Goal: Transaction & Acquisition: Subscribe to service/newsletter

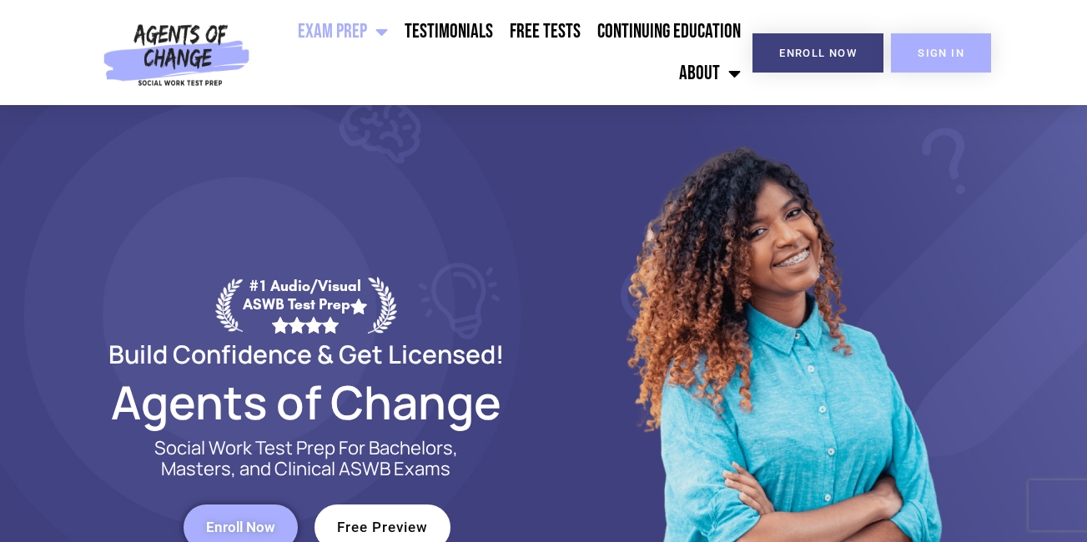
drag, startPoint x: 0, startPoint y: 0, endPoint x: 936, endPoint y: 56, distance: 937.8
click at [936, 56] on span "SIGN IN" at bounding box center [941, 53] width 47 height 11
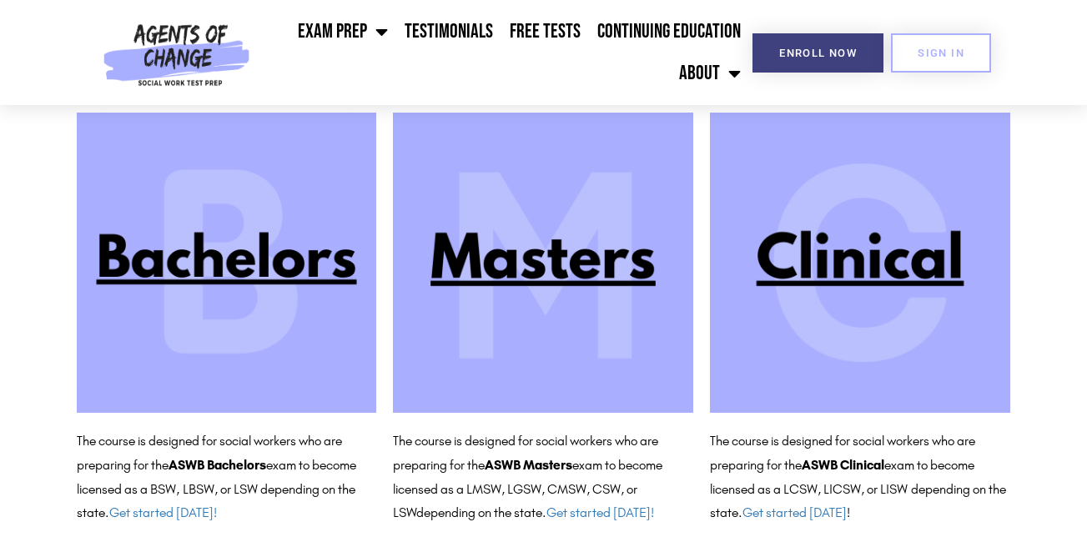
scroll to position [167, 0]
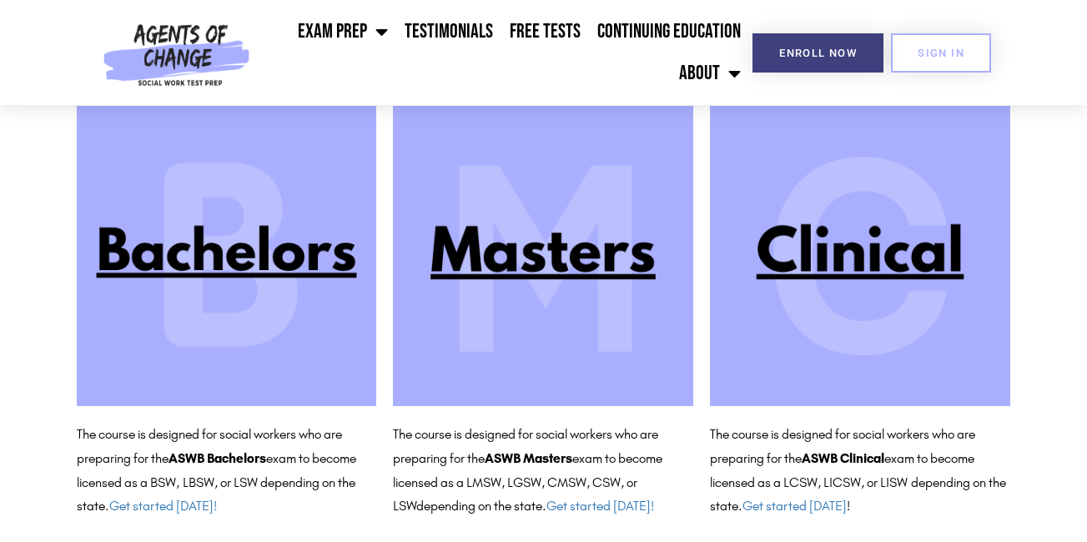
click at [545, 256] on img at bounding box center [543, 256] width 300 height 300
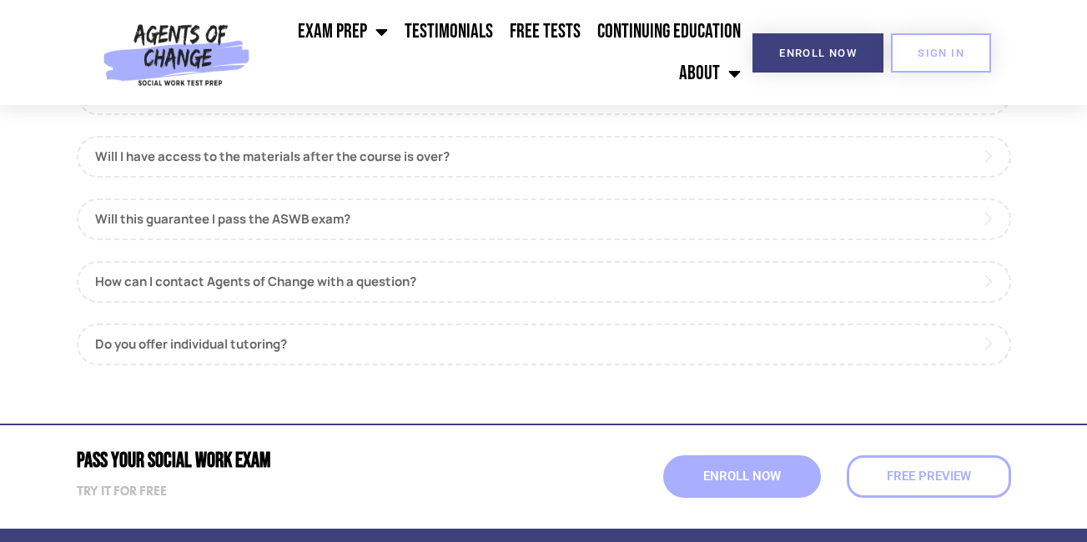
scroll to position [2002, 0]
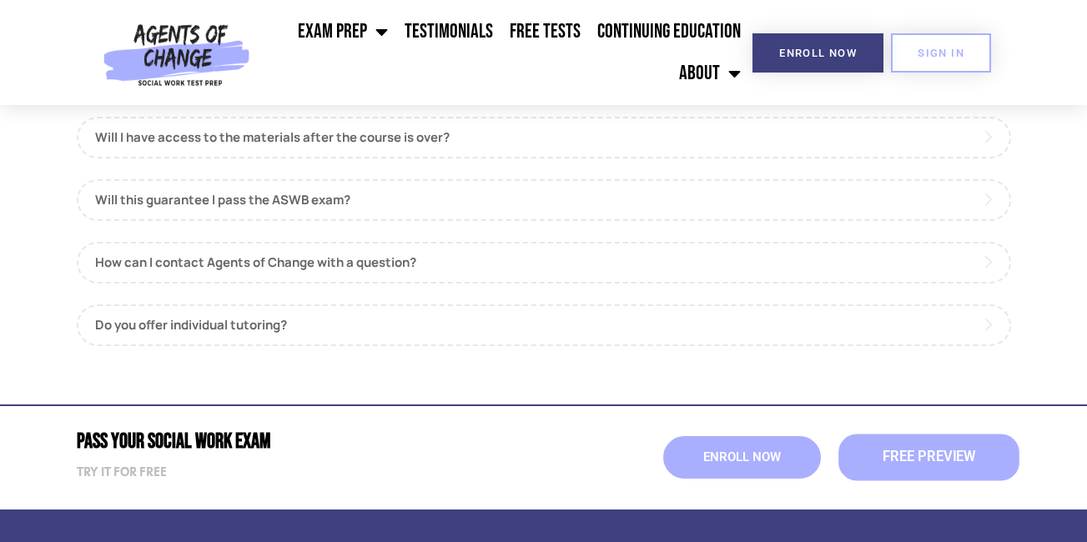
click at [905, 456] on span "Free Preview" at bounding box center [928, 458] width 93 height 14
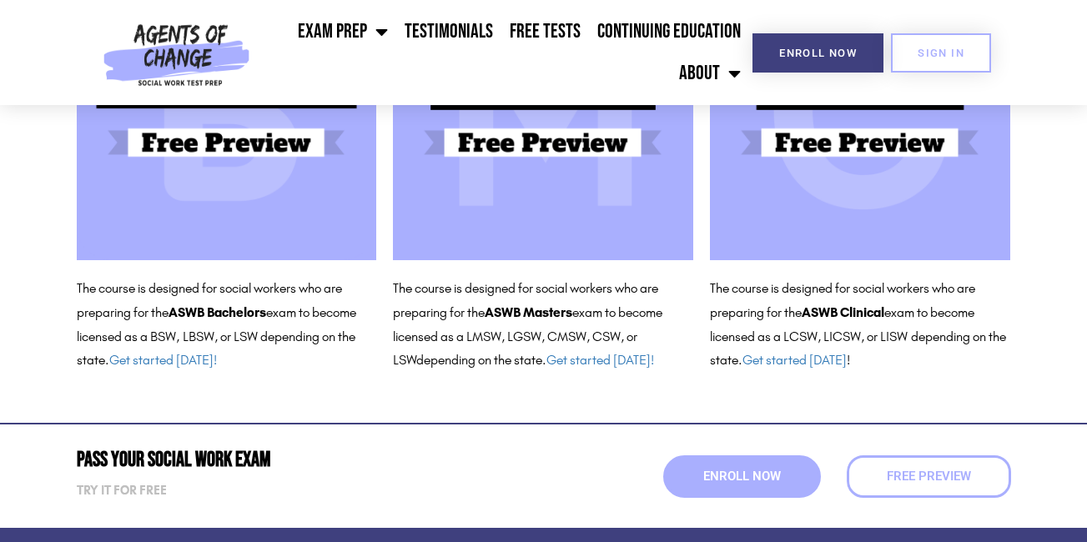
scroll to position [334, 0]
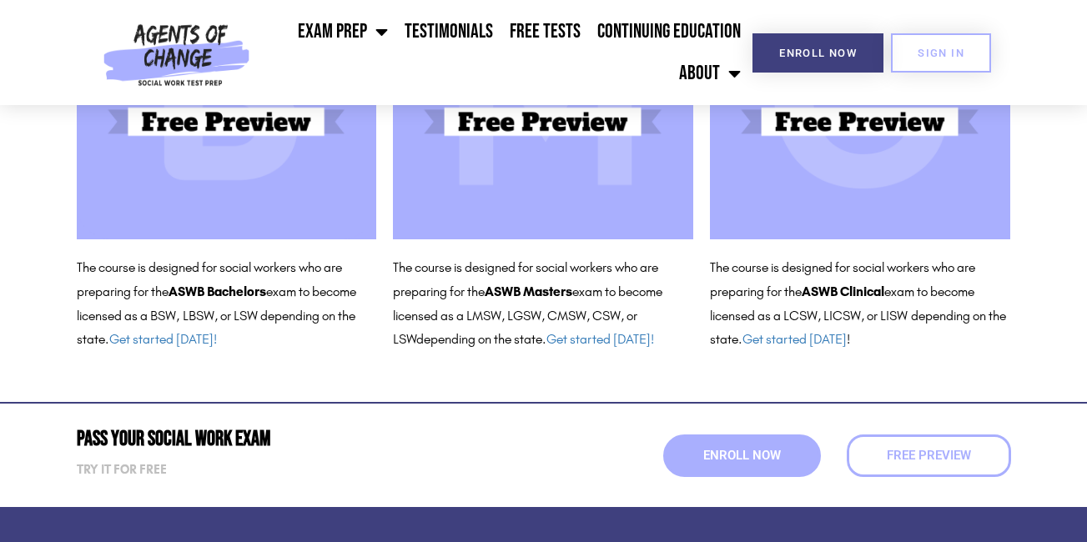
click at [551, 123] on img at bounding box center [543, 89] width 300 height 300
